Goal: Task Accomplishment & Management: Complete application form

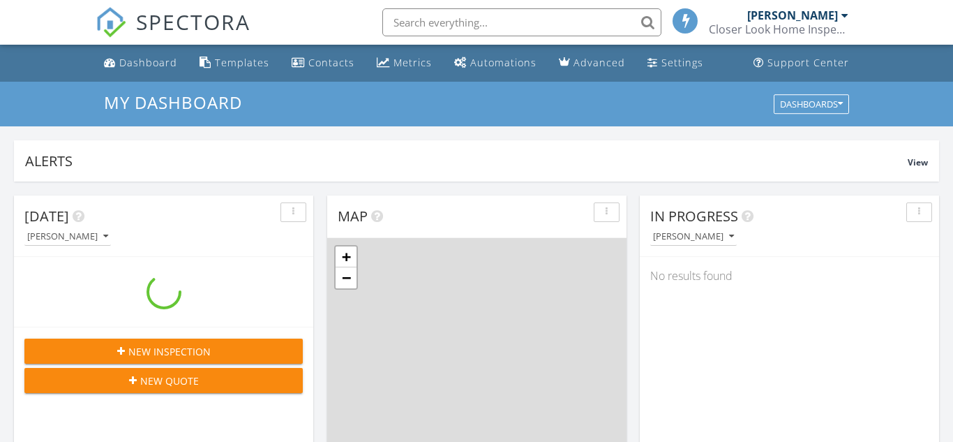
scroll to position [1270, 954]
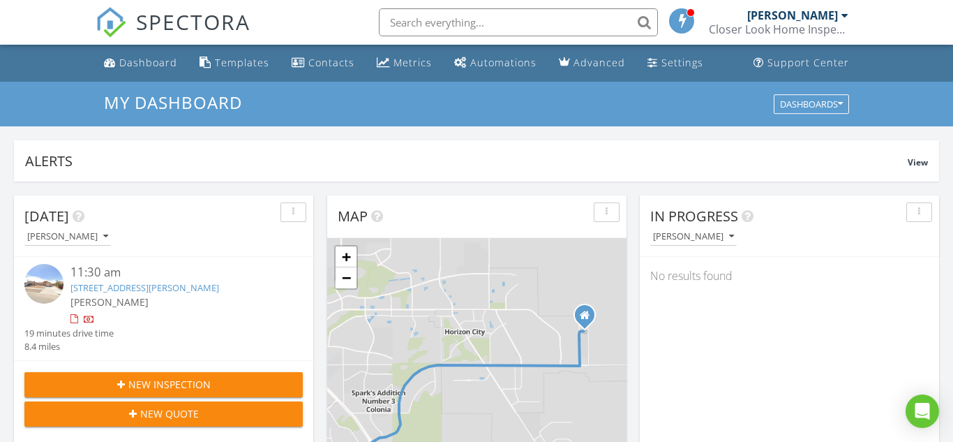
click at [163, 375] on button "New Inspection" at bounding box center [163, 384] width 278 height 25
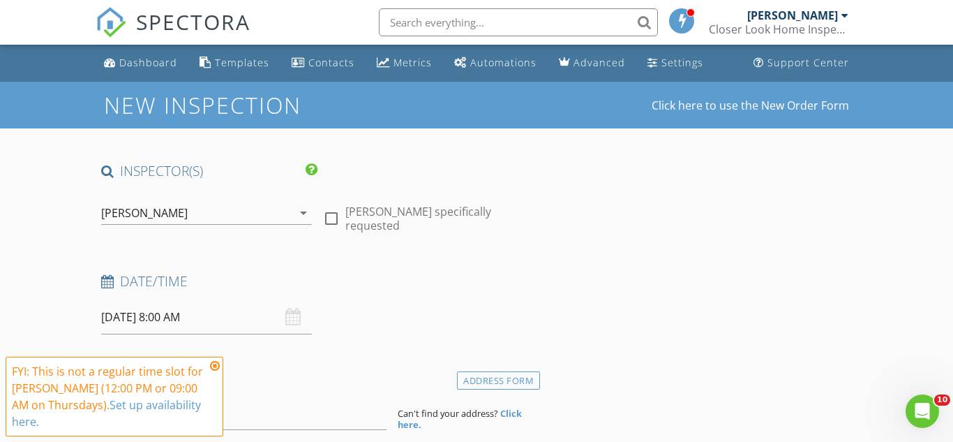
click at [125, 317] on input "[DATE] 8:00 AM" at bounding box center [206, 317] width 211 height 34
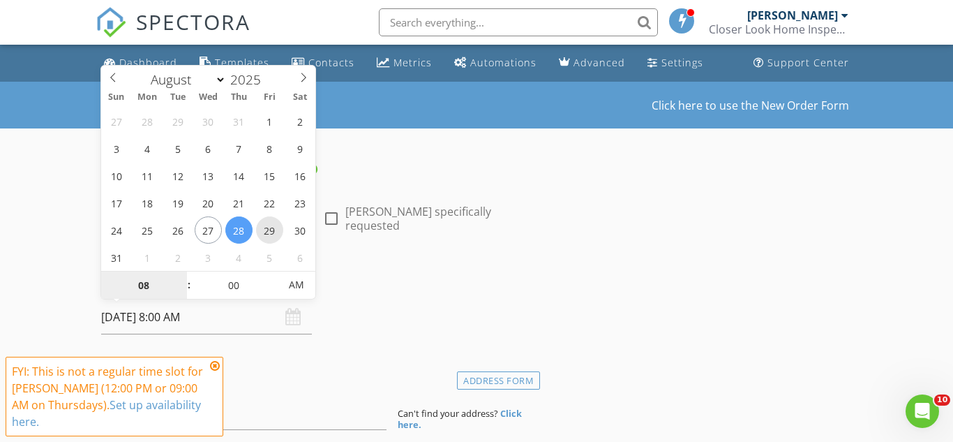
type input "08/29/2025 8:00 AM"
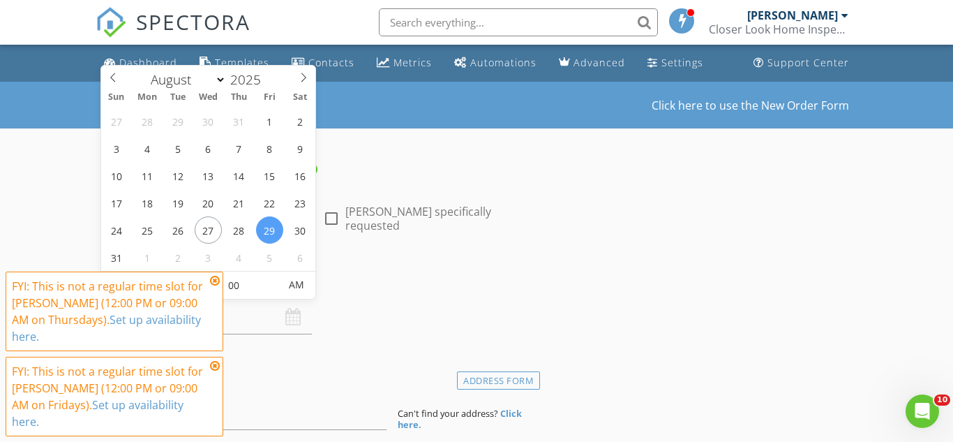
click at [216, 280] on icon at bounding box center [215, 280] width 10 height 11
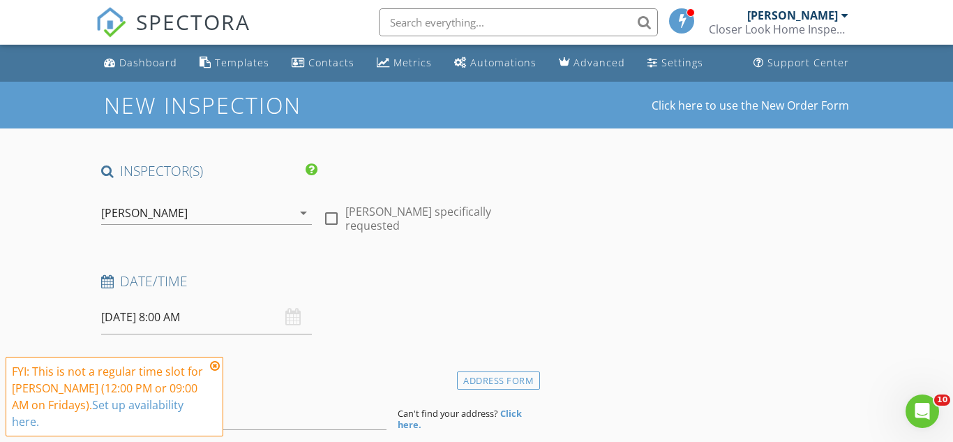
click at [217, 367] on icon at bounding box center [215, 365] width 10 height 11
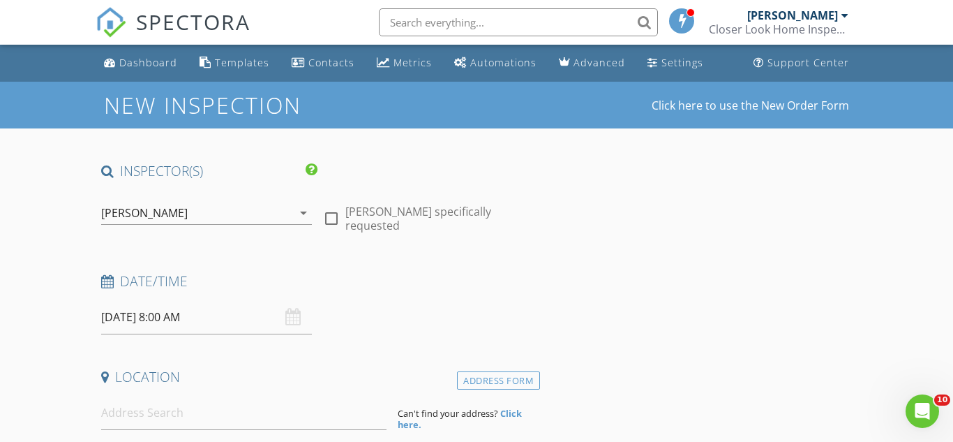
click at [200, 321] on input "08/29/2025 8:00 AM" at bounding box center [206, 317] width 211 height 34
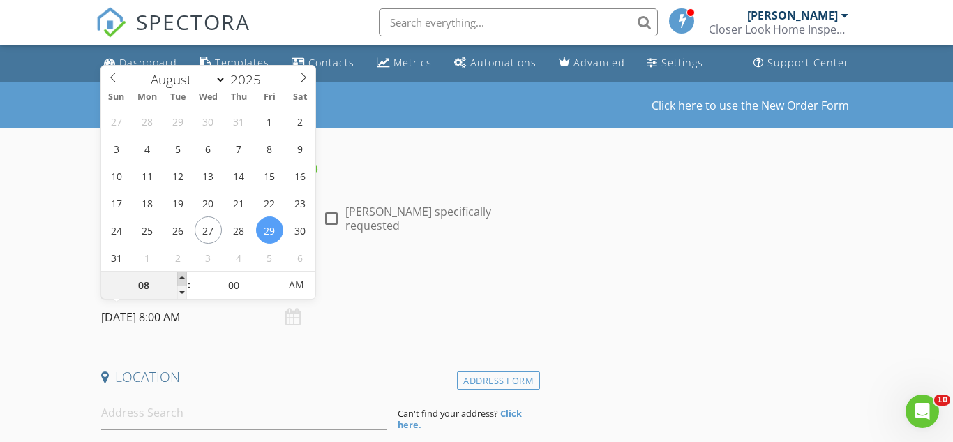
type input "09"
type input "08/29/2025 9:00 AM"
click at [184, 276] on span at bounding box center [182, 278] width 10 height 14
type input "05"
type input "08/29/2025 9:05 AM"
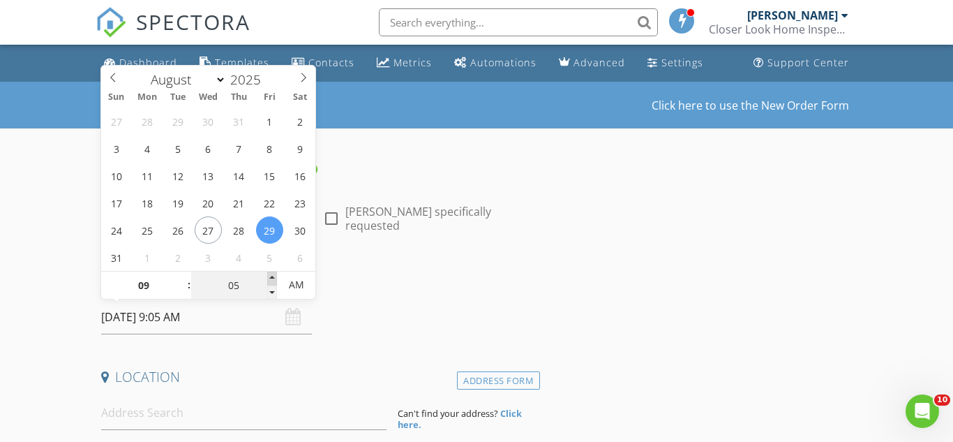
click at [271, 279] on span at bounding box center [272, 278] width 10 height 14
type input "10"
type input "08/29/2025 9:10 AM"
click at [271, 279] on span at bounding box center [272, 278] width 10 height 14
type input "15"
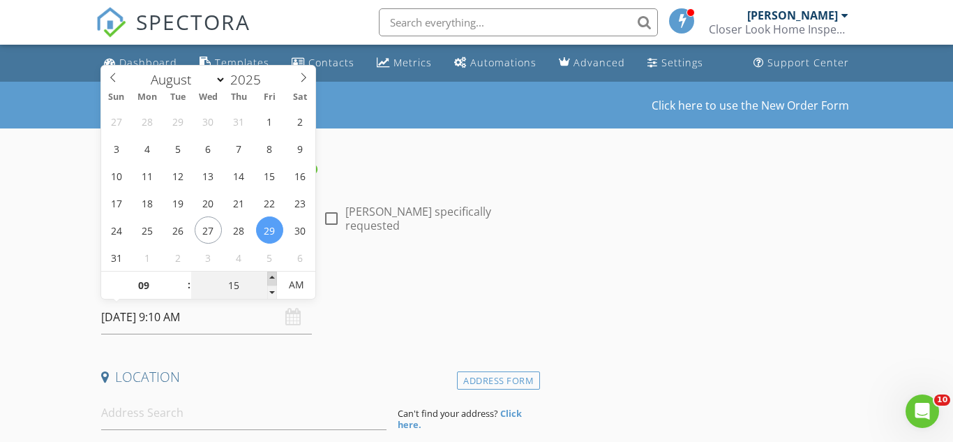
type input "08/29/2025 9:15 AM"
click at [271, 279] on span at bounding box center [272, 278] width 10 height 14
type input "20"
type input "08/29/2025 9:20 AM"
click at [271, 279] on span at bounding box center [272, 278] width 10 height 14
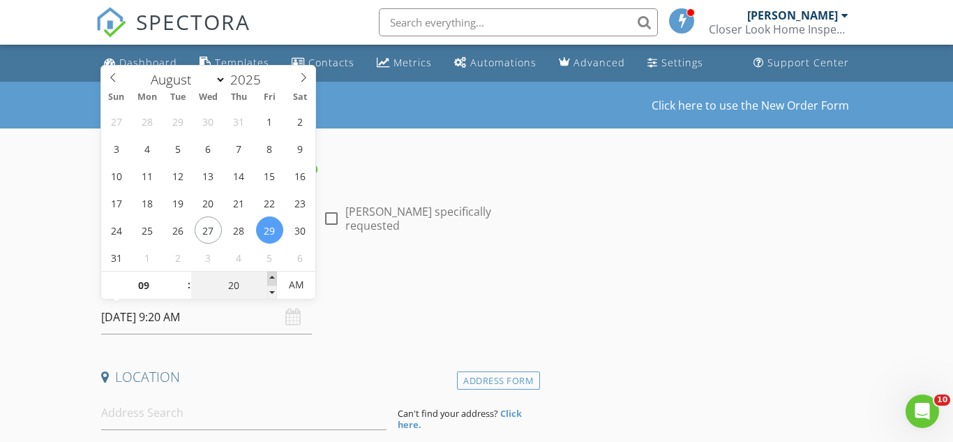
type input "25"
type input "08/29/2025 9:25 AM"
click at [271, 279] on span at bounding box center [272, 278] width 10 height 14
type input "30"
type input "[DATE] 9:30 AM"
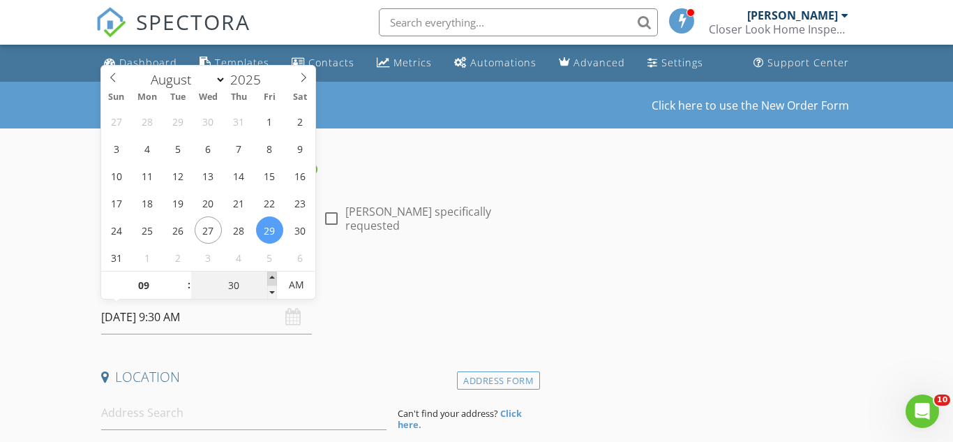
click at [271, 279] on span at bounding box center [272, 278] width 10 height 14
click at [402, 333] on div "Date/Time 08/29/2025 9:30 AM" at bounding box center [318, 303] width 444 height 62
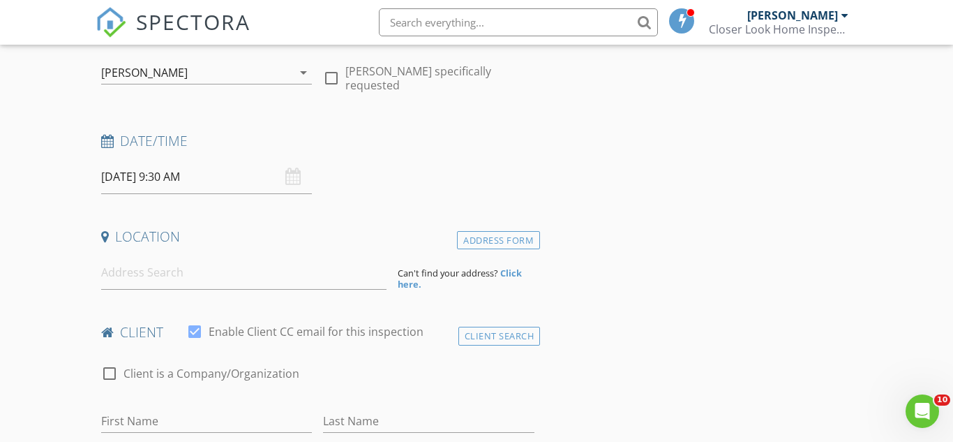
scroll to position [144, 0]
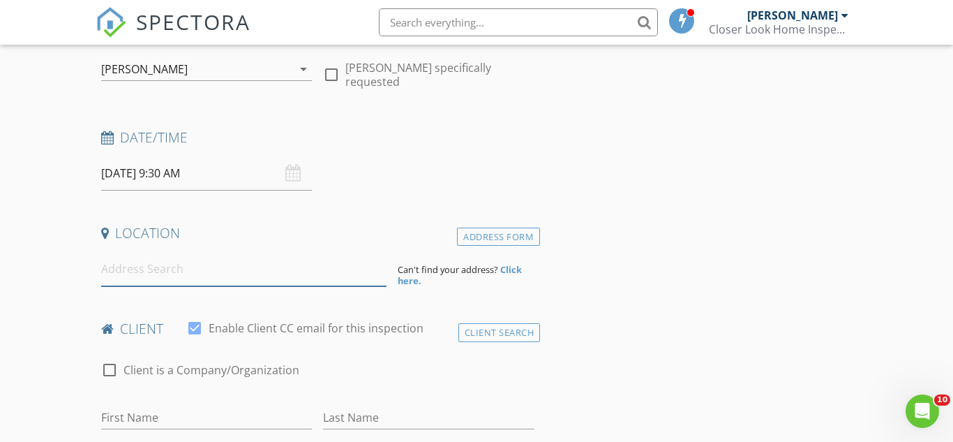
click at [260, 273] on input at bounding box center [243, 269] width 285 height 34
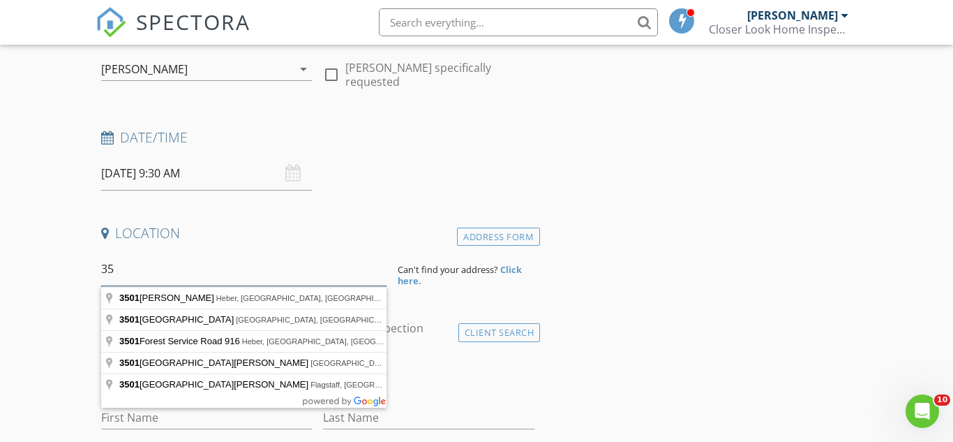
type input "3"
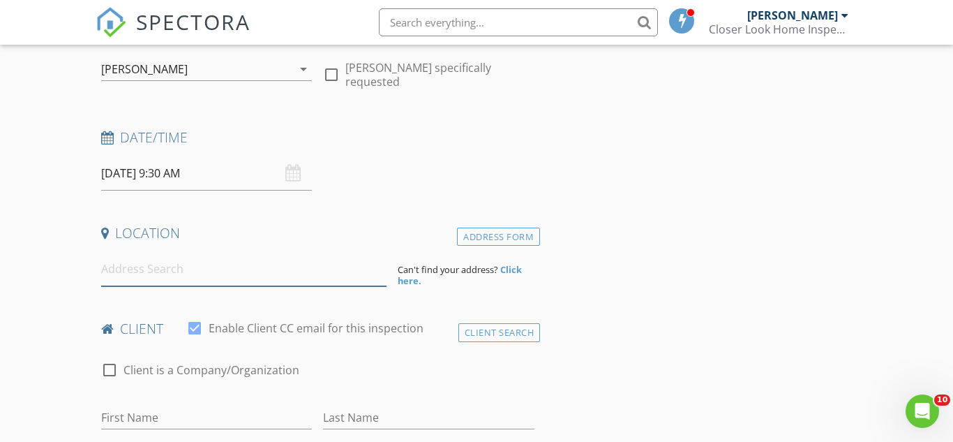
paste input "3501 Al Roberts Dr, El Paso, TX 79936"
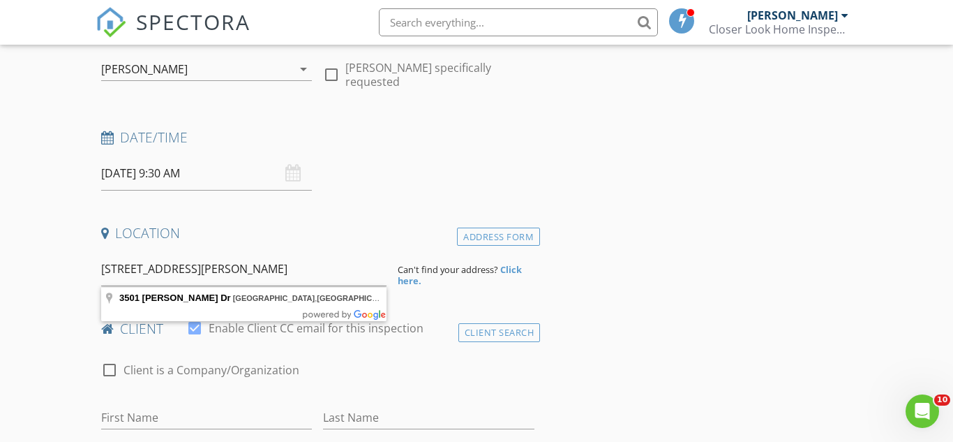
type input "3501 Al Roberts Dr, El Paso, TX 79936, USA"
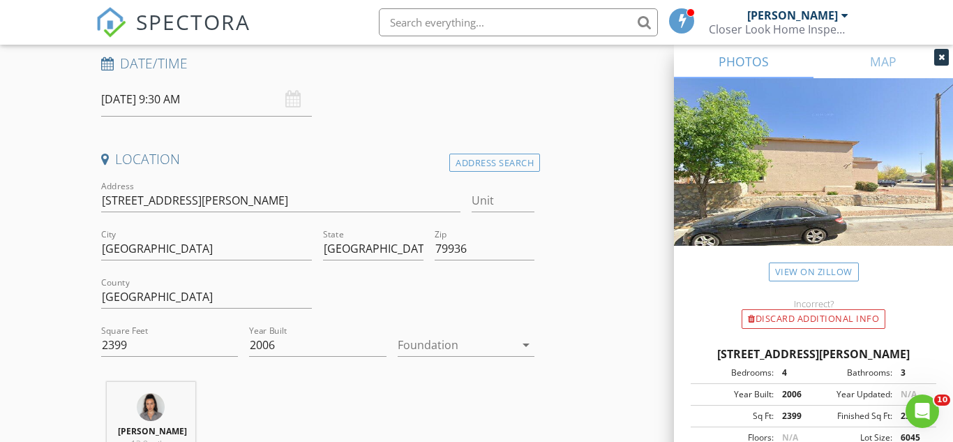
scroll to position [240, 0]
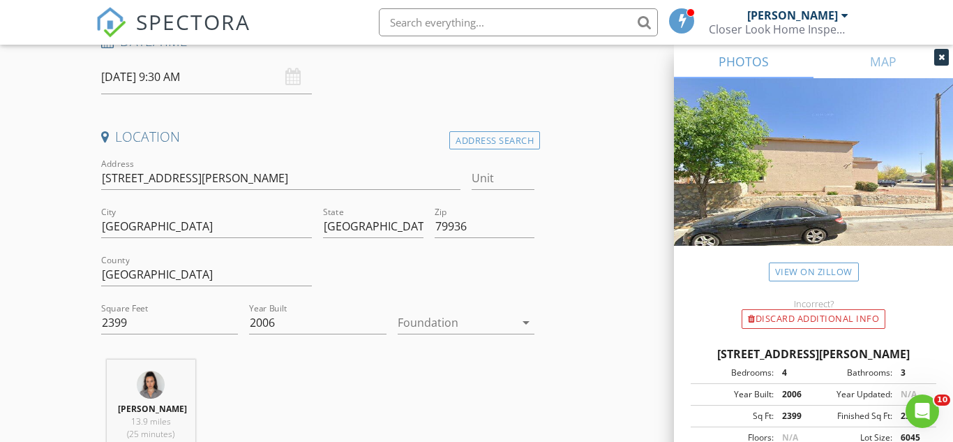
click at [444, 316] on div at bounding box center [456, 322] width 117 height 22
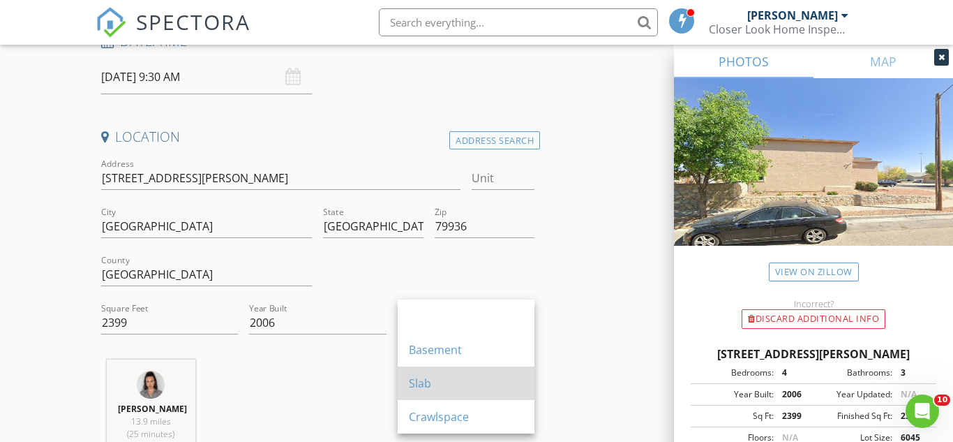
click at [453, 381] on div "Slab" at bounding box center [466, 383] width 114 height 17
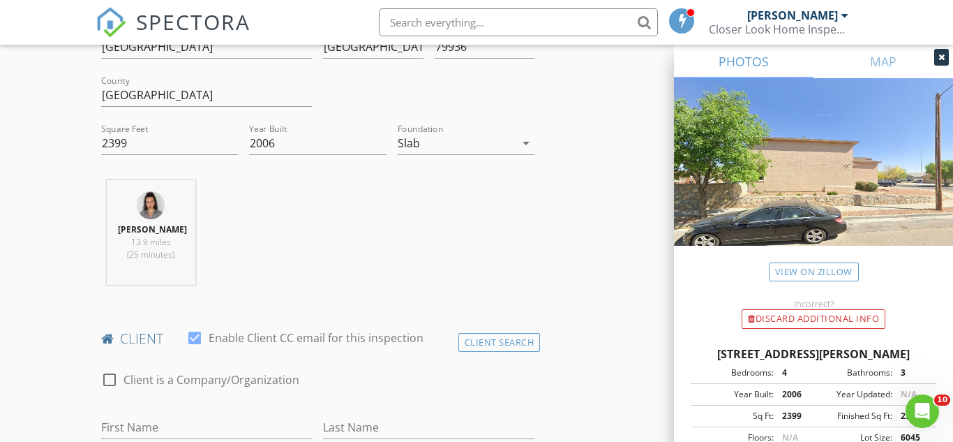
scroll to position [665, 0]
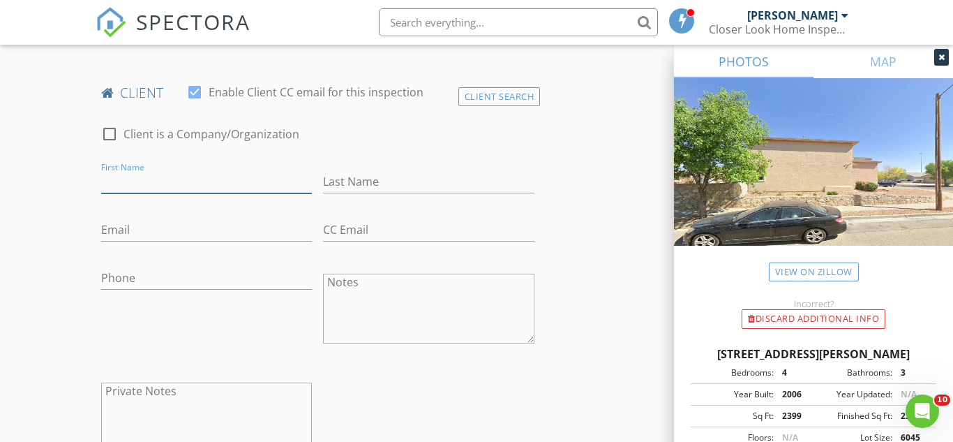
click at [223, 187] on input "First Name" at bounding box center [206, 181] width 211 height 23
type input "[PERSON_NAME]"
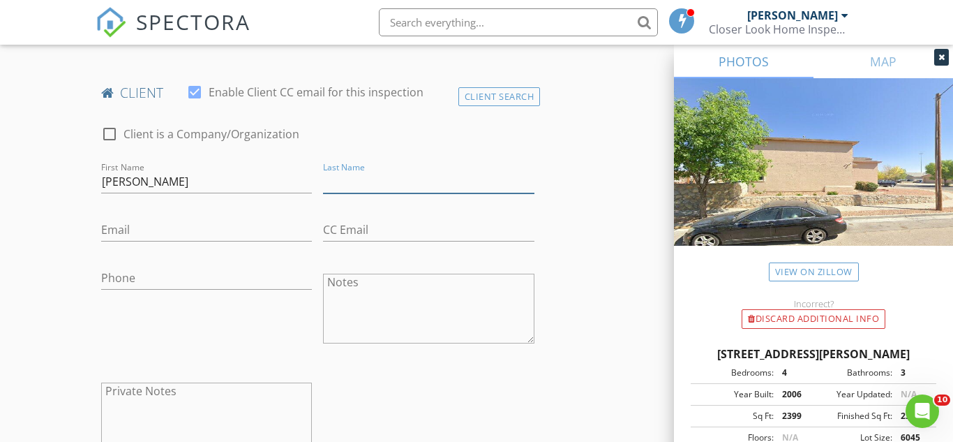
click at [350, 179] on input "Last Name" at bounding box center [428, 181] width 211 height 23
type input "[PERSON_NAME]"
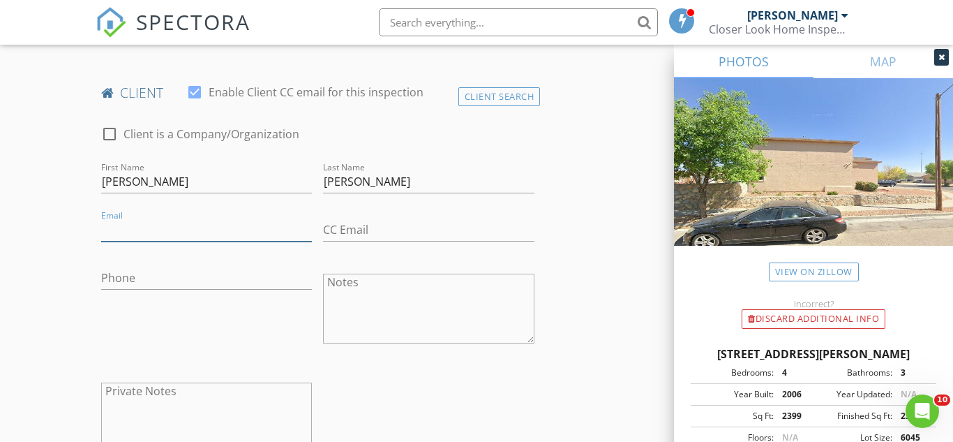
click at [269, 232] on input "Email" at bounding box center [206, 229] width 211 height 23
type input "Cuellaruben0828@gmail.com"
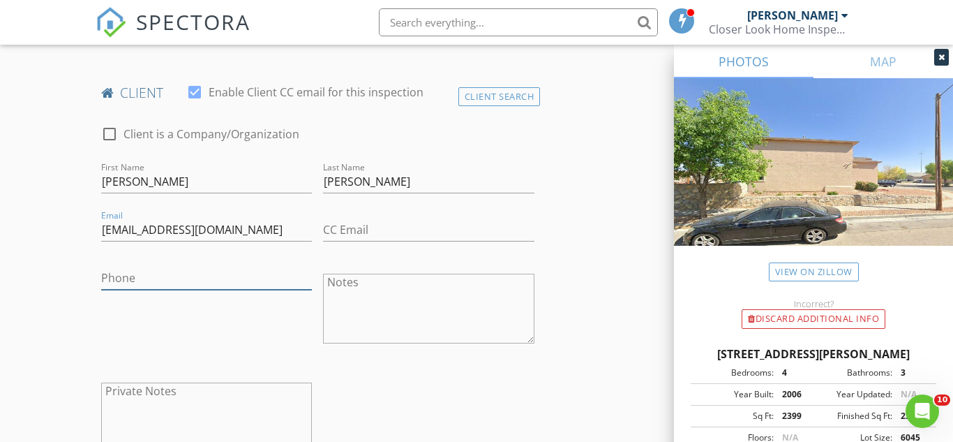
click at [251, 277] on input "Phone" at bounding box center [206, 277] width 211 height 23
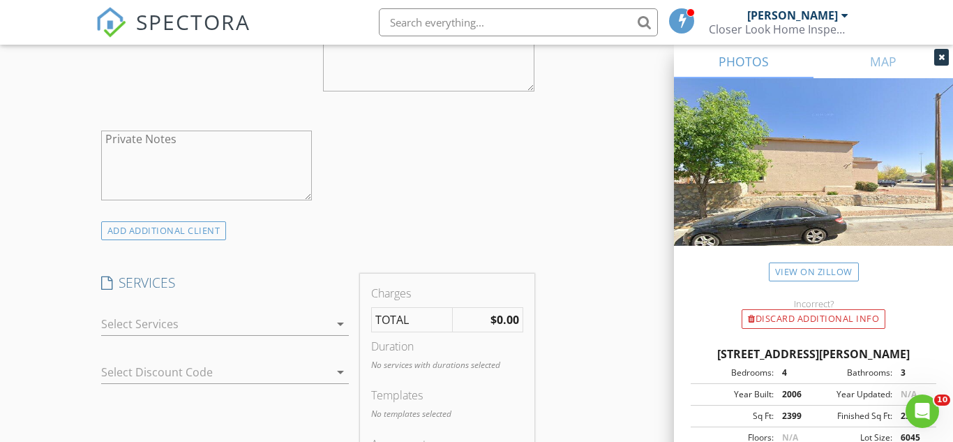
scroll to position [931, 0]
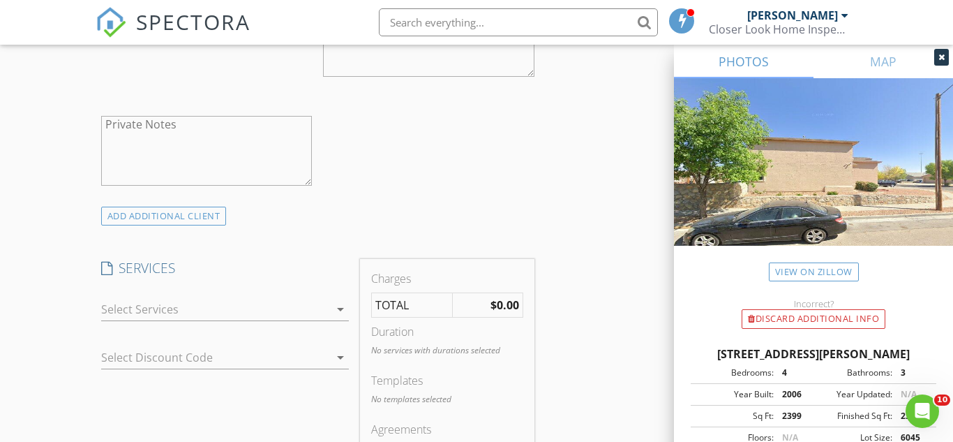
click at [195, 301] on div at bounding box center [215, 309] width 229 height 22
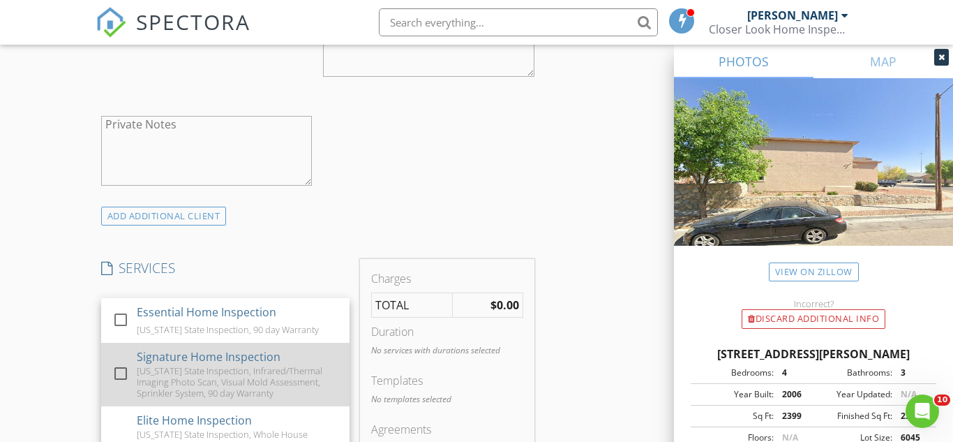
click at [207, 352] on div "Signature Home Inspection" at bounding box center [209, 356] width 144 height 17
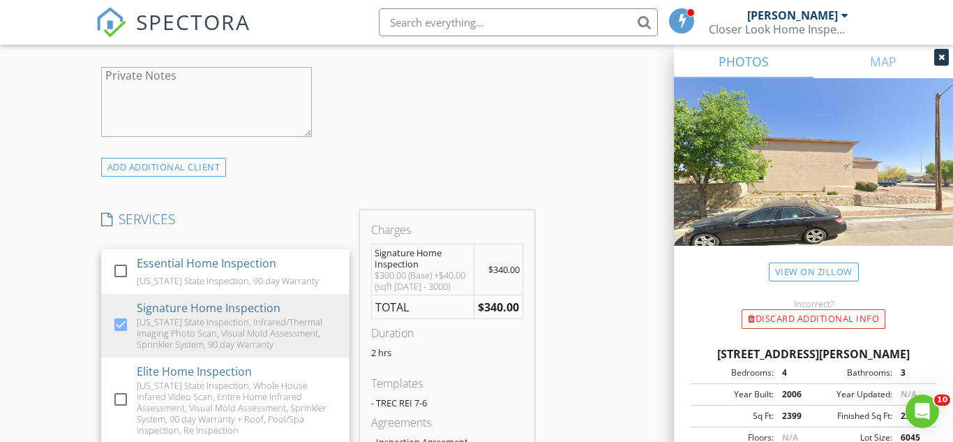
scroll to position [1091, 0]
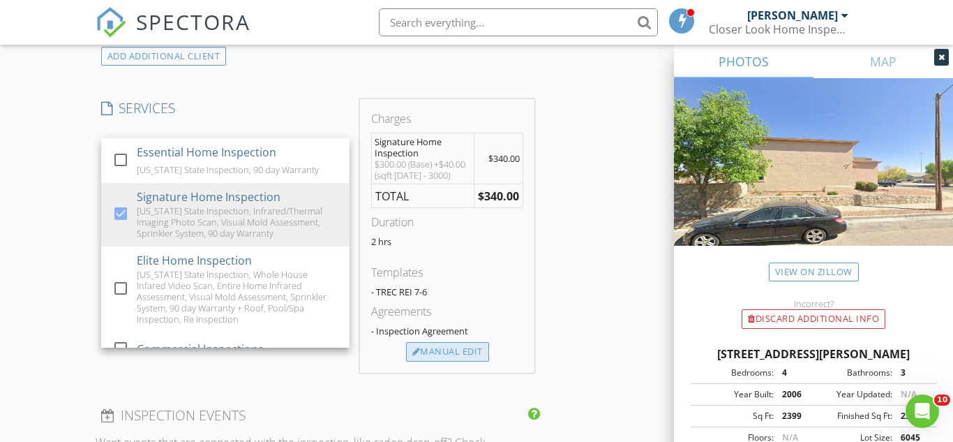
click at [466, 344] on div "Manual Edit" at bounding box center [447, 352] width 83 height 20
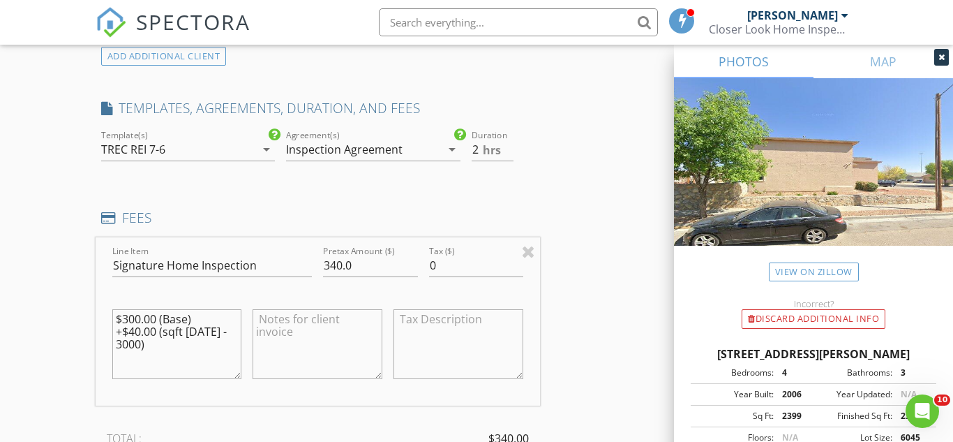
click at [162, 326] on textarea "$300.00 (Base) +$40.00 (sqft 2000 - 3000)" at bounding box center [177, 344] width 130 height 70
drag, startPoint x: 179, startPoint y: 351, endPoint x: 59, endPoint y: 313, distance: 126.0
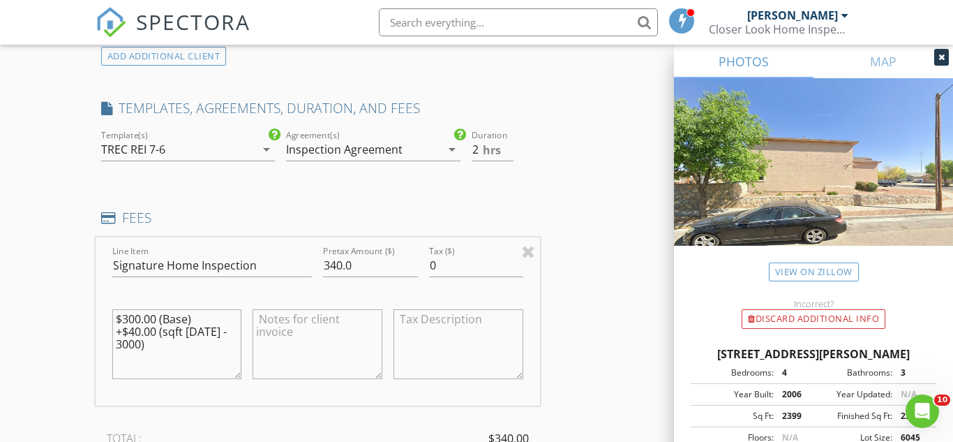
click at [59, 313] on div "New Inspection Click here to use the New Order Form INSPECTOR(S) check_box Ashe…" at bounding box center [476, 315] width 953 height 2648
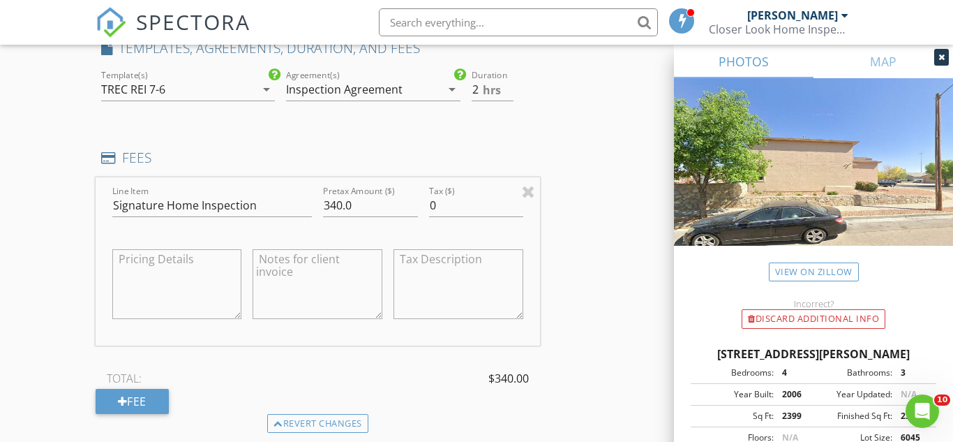
scroll to position [1118, 0]
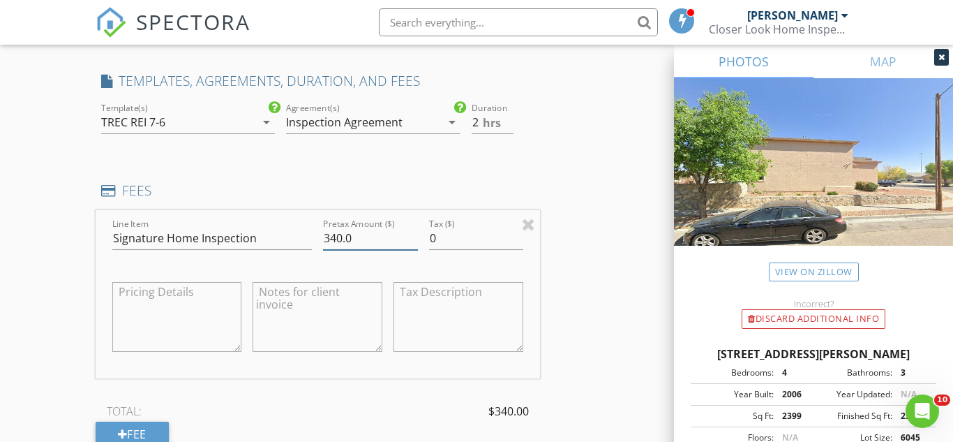
click at [354, 235] on input "340.0" at bounding box center [370, 238] width 94 height 23
click at [182, 301] on textarea at bounding box center [177, 317] width 130 height 70
type textarea "344"
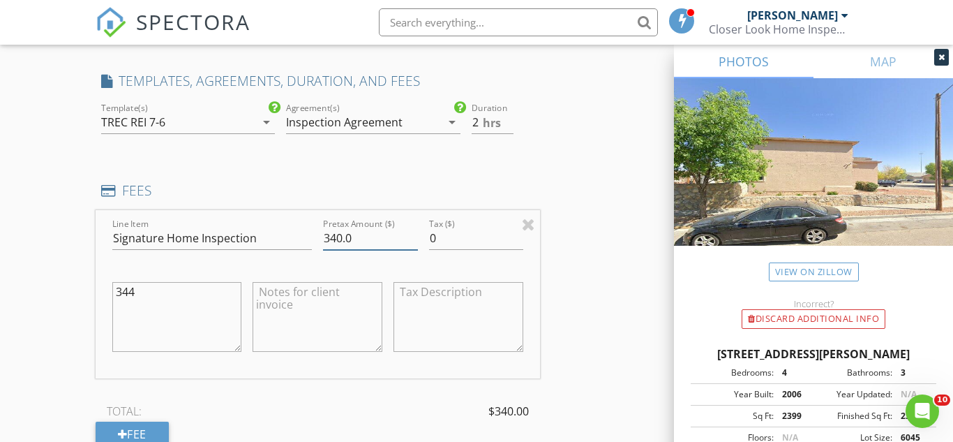
click at [340, 230] on input "340.0" at bounding box center [370, 238] width 94 height 23
type input "344.70"
click at [170, 292] on textarea "344" at bounding box center [177, 317] width 130 height 70
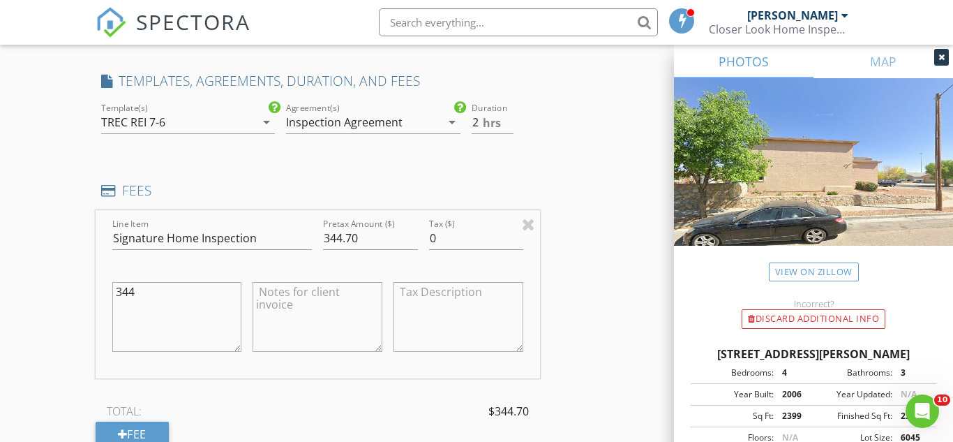
click at [170, 292] on textarea "344" at bounding box center [177, 317] width 130 height 70
type textarea "3"
type textarea "R"
type textarea "3"
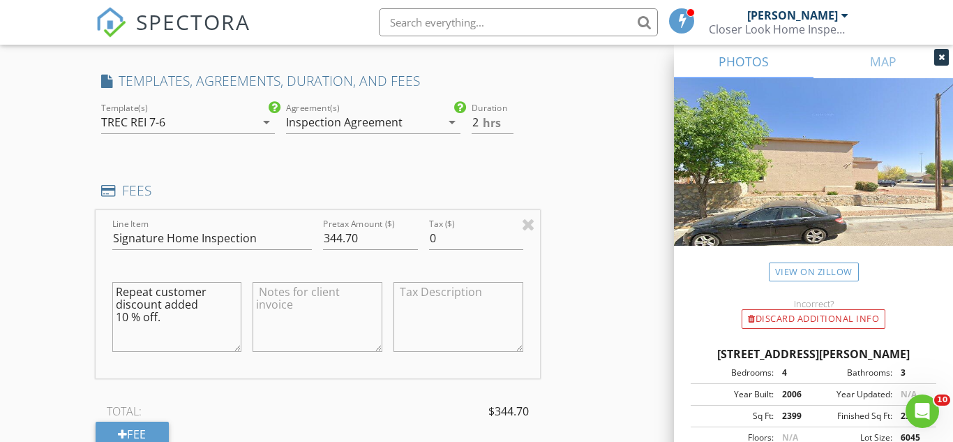
click at [209, 303] on textarea "Repeat customer discount added 10 % off." at bounding box center [177, 317] width 130 height 70
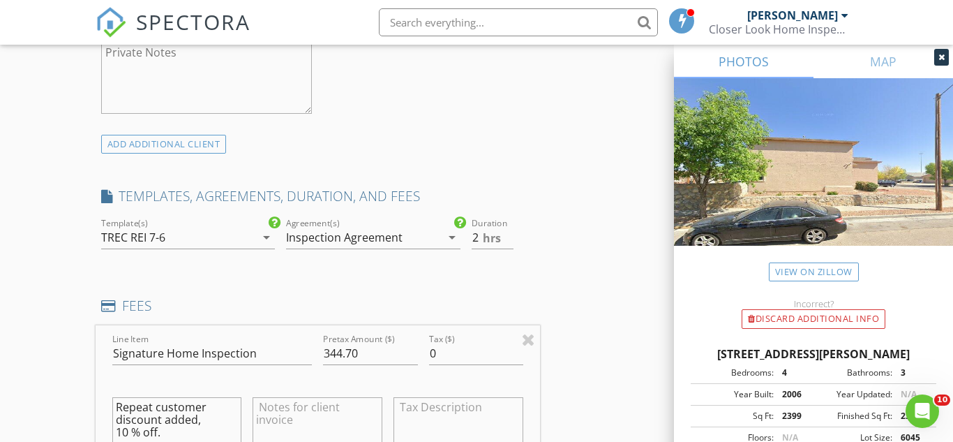
scroll to position [1070, 0]
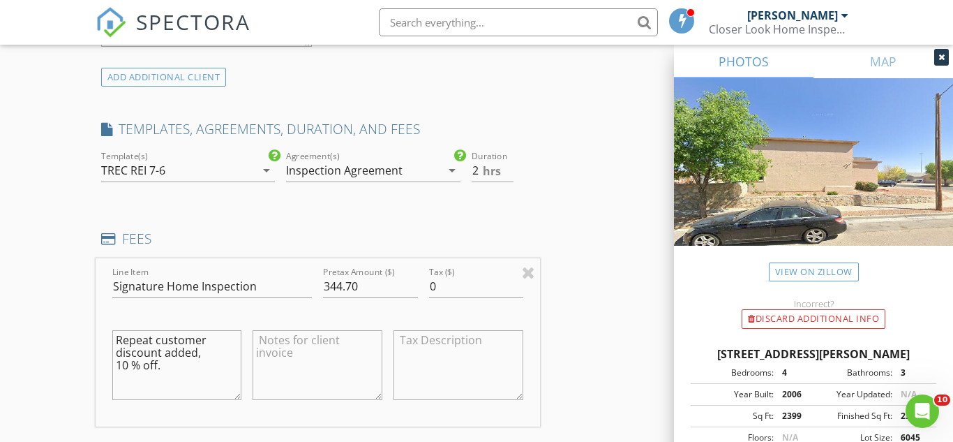
type textarea "Repeat customer discount added, 10 % off."
type input "2.5"
click at [509, 168] on input "2.5" at bounding box center [493, 170] width 42 height 23
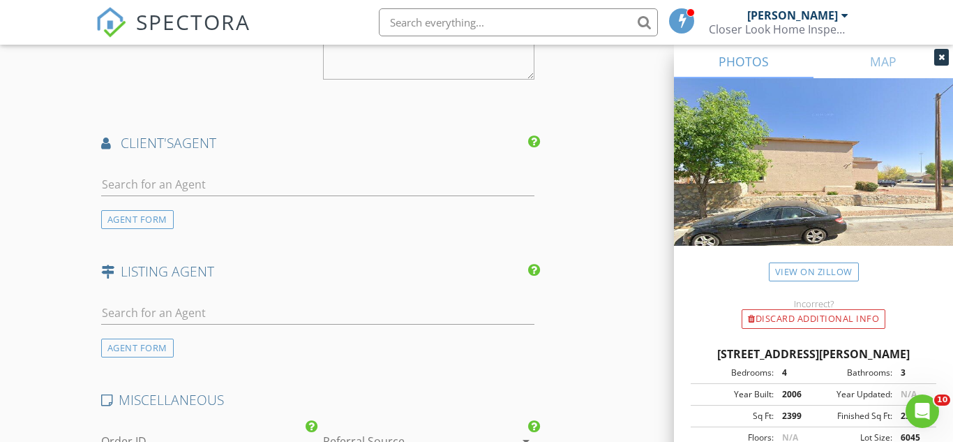
scroll to position [1761, 0]
click at [155, 213] on div "AGENT FORM" at bounding box center [137, 218] width 73 height 19
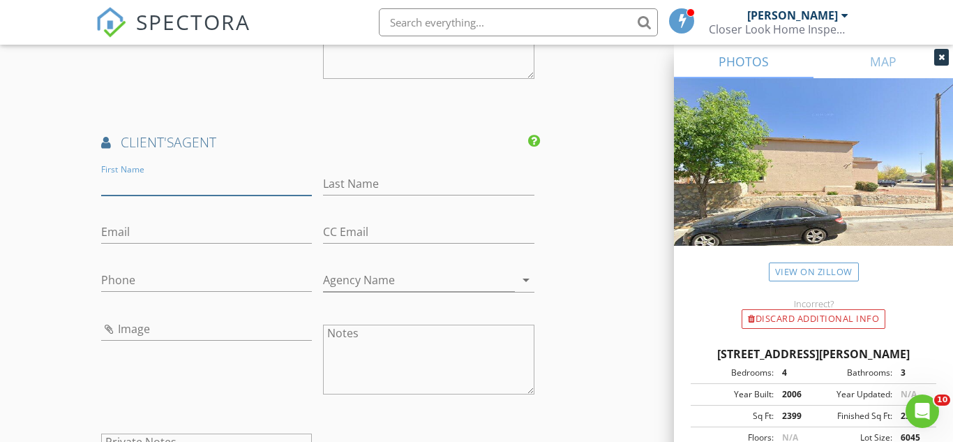
click at [239, 183] on input "First Name" at bounding box center [206, 183] width 211 height 23
type input "[PERSON_NAME]"
click at [384, 185] on input "Last Name" at bounding box center [428, 183] width 211 height 23
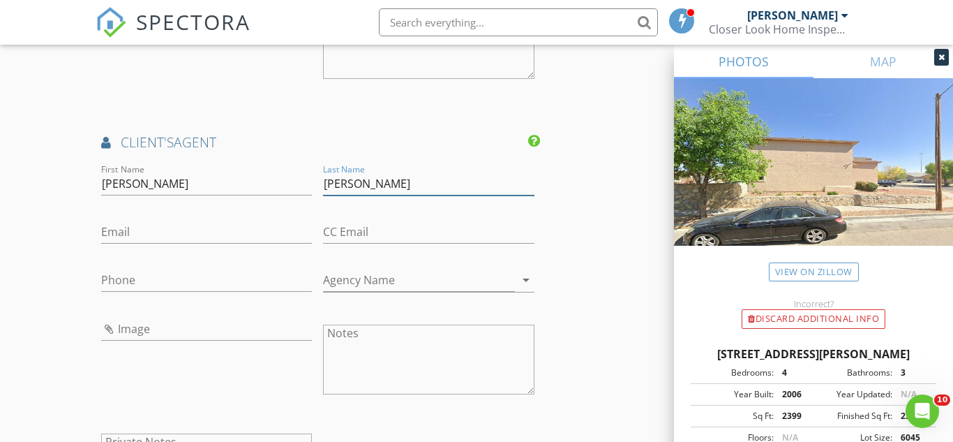
type input "[PERSON_NAME]"
click at [195, 227] on input "Email" at bounding box center [206, 231] width 211 height 23
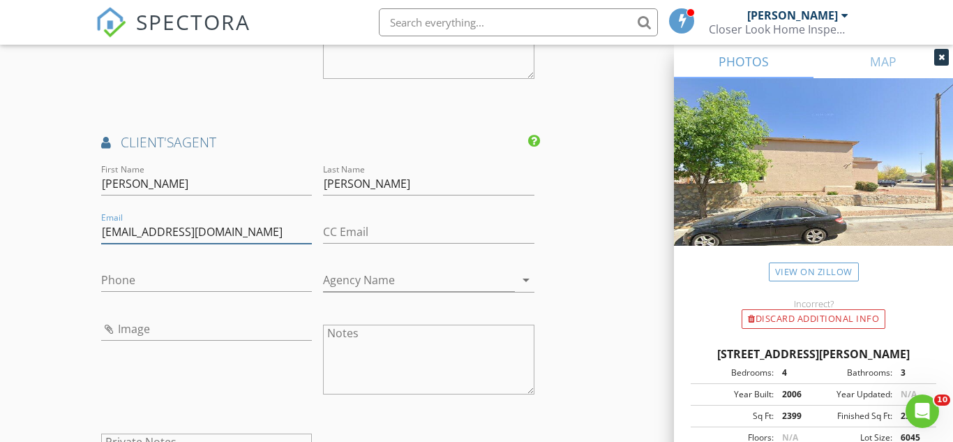
type input "[EMAIL_ADDRESS][DOMAIN_NAME]"
click at [119, 271] on input "Phone" at bounding box center [206, 280] width 211 height 23
type input "[PHONE_NUMBER]"
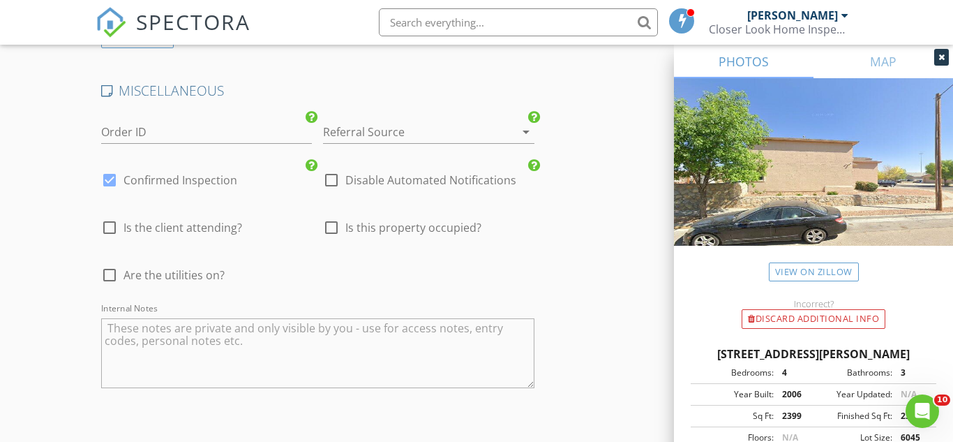
scroll to position [2389, 0]
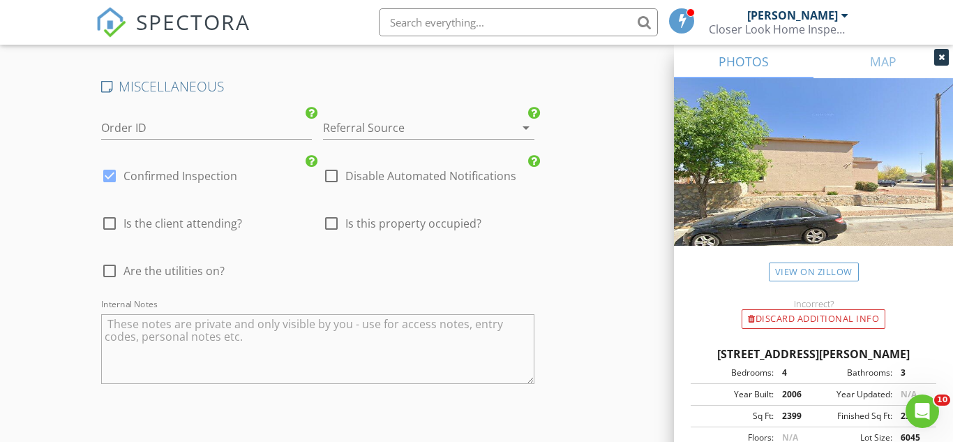
click at [101, 266] on div at bounding box center [110, 271] width 24 height 24
click at [105, 271] on div at bounding box center [110, 271] width 24 height 24
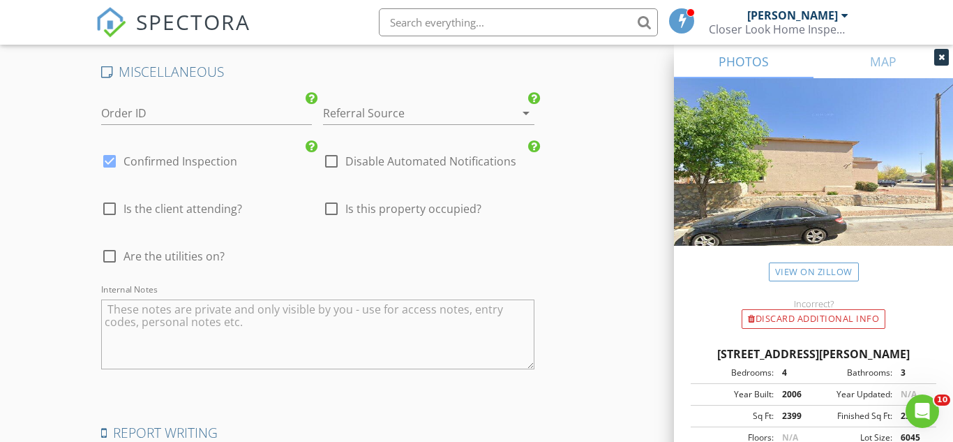
click at [111, 253] on div at bounding box center [110, 256] width 24 height 24
checkbox input "true"
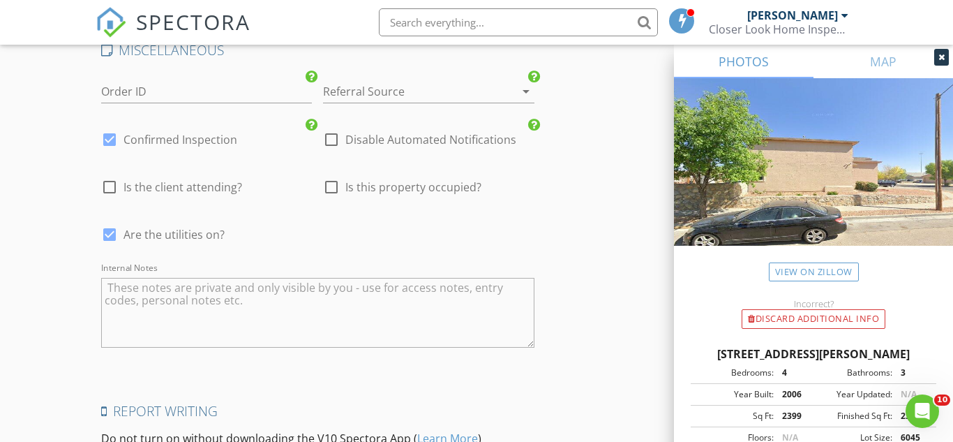
scroll to position [2604, 0]
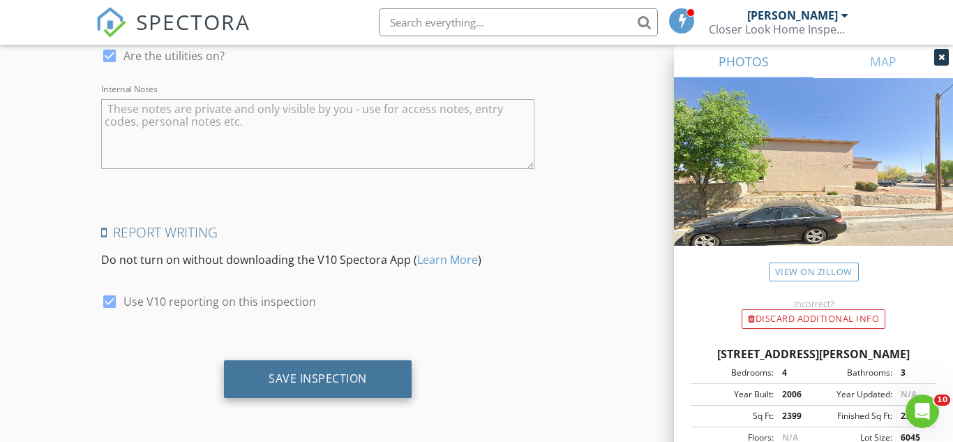
click at [260, 369] on div "Save Inspection" at bounding box center [318, 379] width 188 height 38
